Goal: Use online tool/utility: Utilize a website feature to perform a specific function

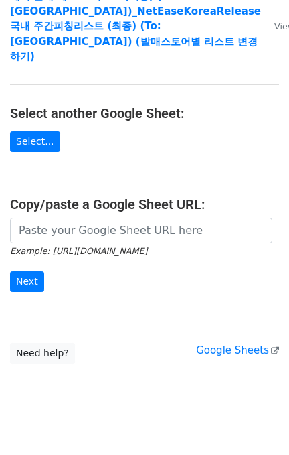
scroll to position [228, 0]
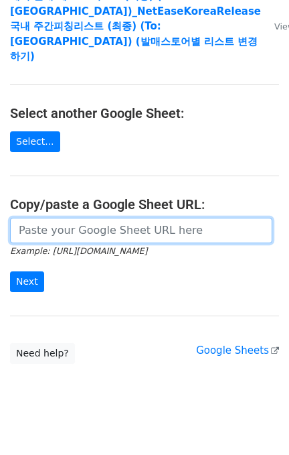
click at [88, 218] on input "url" at bounding box center [141, 230] width 263 height 25
paste input "https://docs.google.com/spreadsheets/d/1KHcYv3-vWRWtZN51Yi1JdLg8VtCH7JkDX6q9Zm9…"
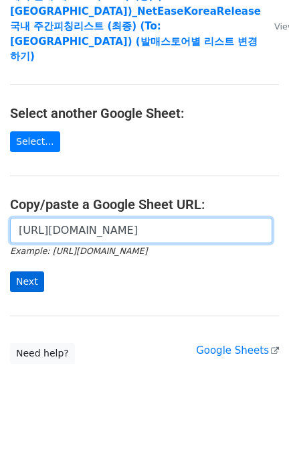
type input "https://docs.google.com/spreadsheets/d/1KHcYv3-vWRWtZN51Yi1JdLg8VtCH7JkDX6q9Zm9…"
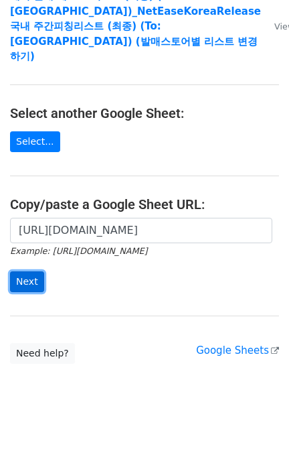
click at [18, 271] on input "Next" at bounding box center [27, 281] width 34 height 21
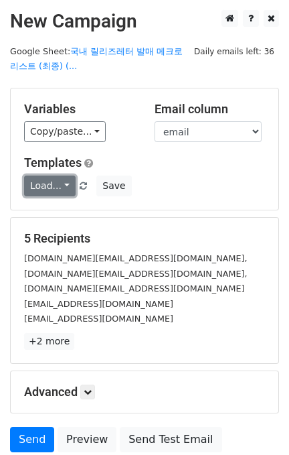
click at [46, 184] on link "Load..." at bounding box center [50, 186] width 52 height 21
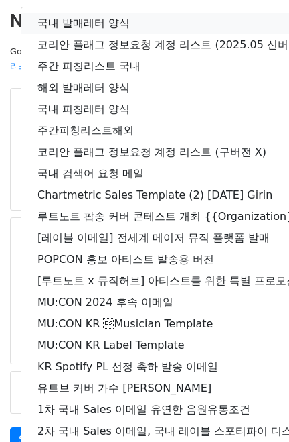
click at [92, 21] on link "국내 발매레터 양식" at bounding box center [236, 23] width 430 height 21
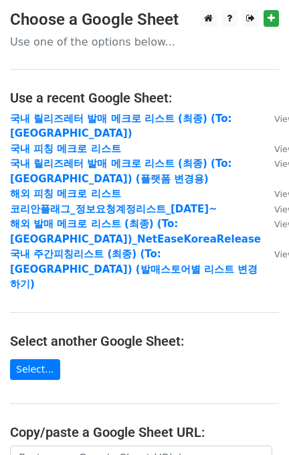
scroll to position [228, 0]
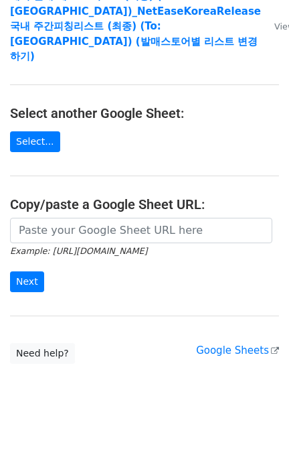
click at [54, 246] on small "Example: https://docs.google.com/spreadsheets/d/abc/edit" at bounding box center [78, 251] width 137 height 10
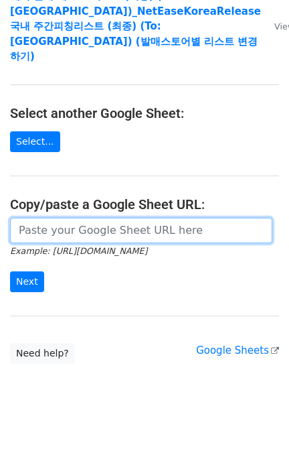
click at [58, 222] on input "url" at bounding box center [141, 230] width 263 height 25
paste input "https://docs.google.com/spreadsheets/d/1ZSgOr0nBT7DxnERC5vRDOuM0mjO4OWihUZZpA6t…"
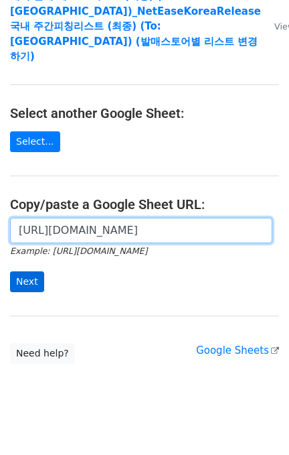
type input "https://docs.google.com/spreadsheets/d/1ZSgOr0nBT7DxnERC5vRDOuM0mjO4OWihUZZpA6t…"
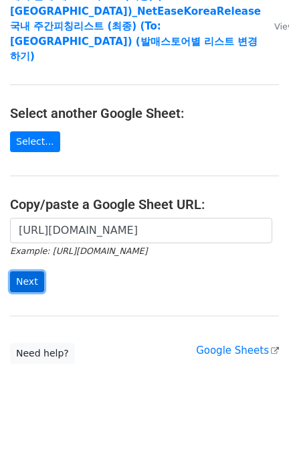
click at [11, 271] on input "Next" at bounding box center [27, 281] width 34 height 21
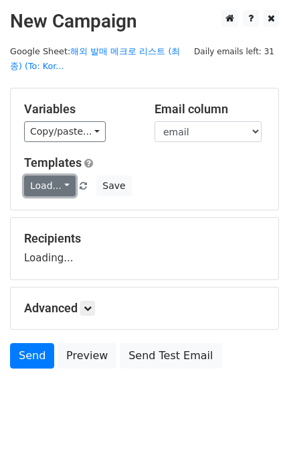
click at [43, 182] on link "Load..." at bounding box center [50, 186] width 52 height 21
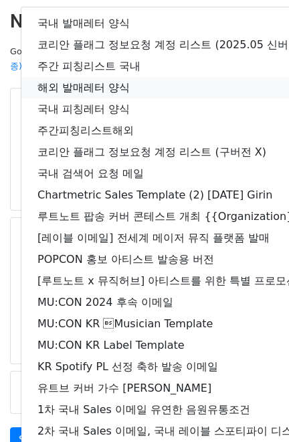
click at [86, 86] on link "해외 발매레터 양식" at bounding box center [236, 87] width 430 height 21
